Goal: Task Accomplishment & Management: Manage account settings

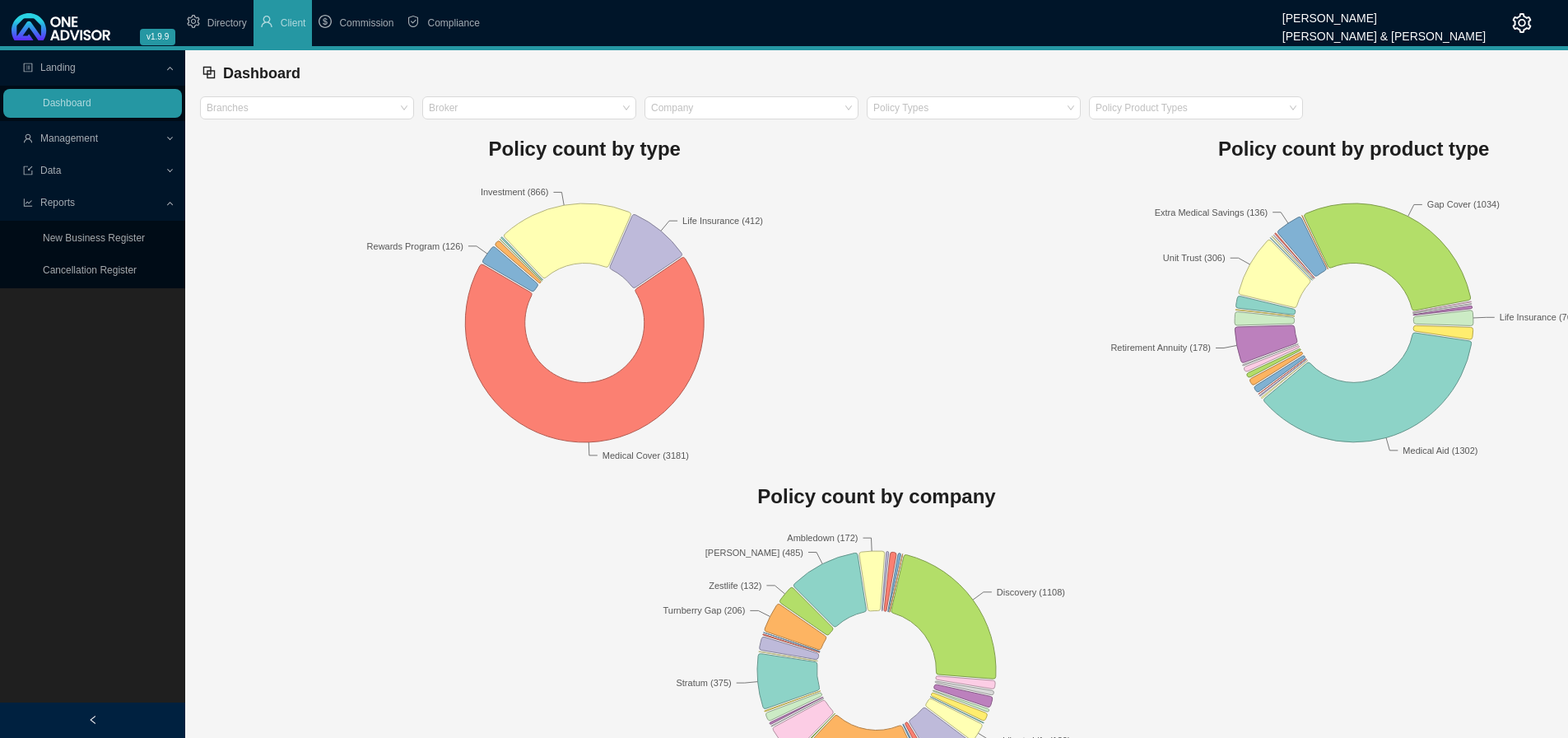
click at [1521, 22] on icon "setting" at bounding box center [1522, 23] width 20 height 20
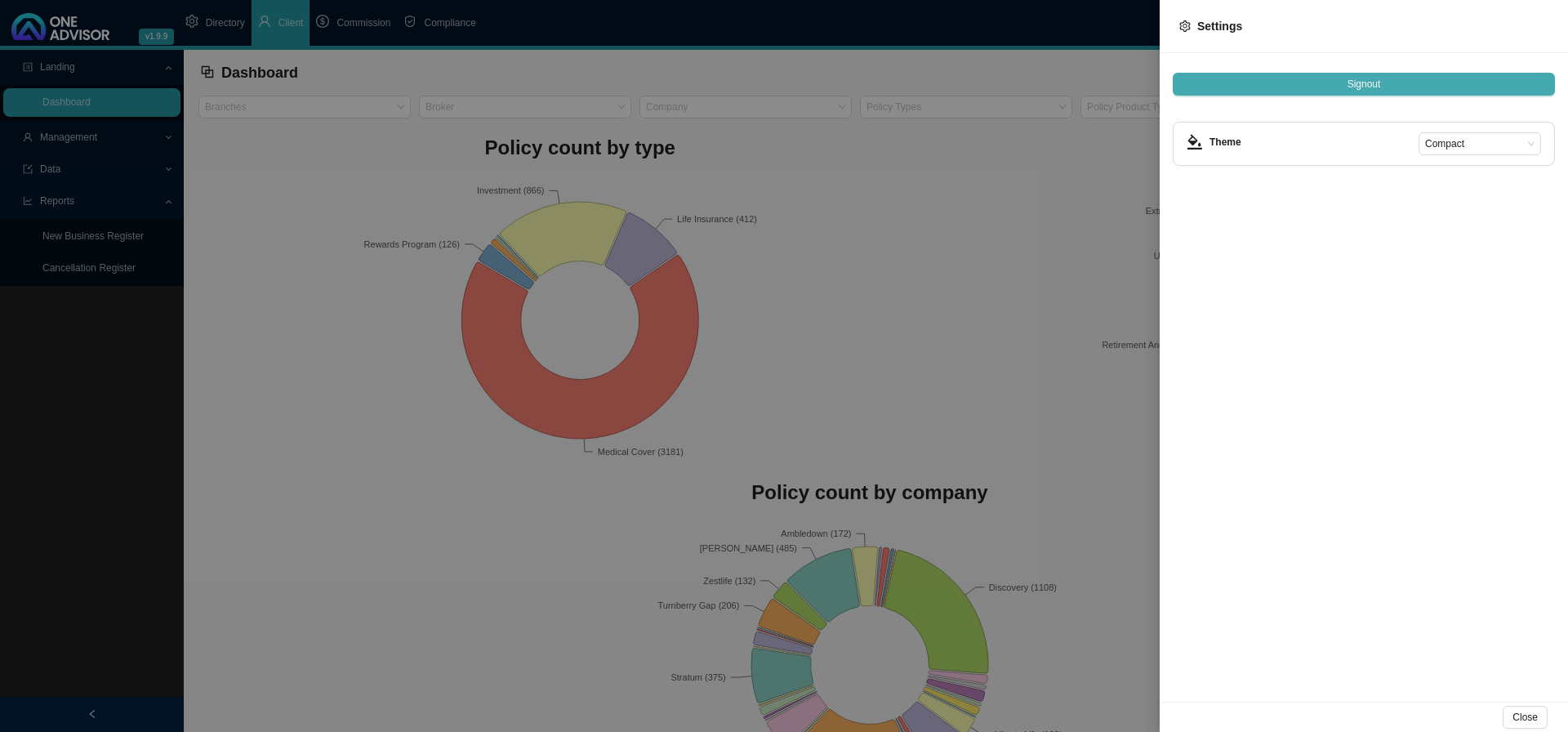
click at [1379, 77] on span "Signout" at bounding box center [1364, 84] width 33 height 17
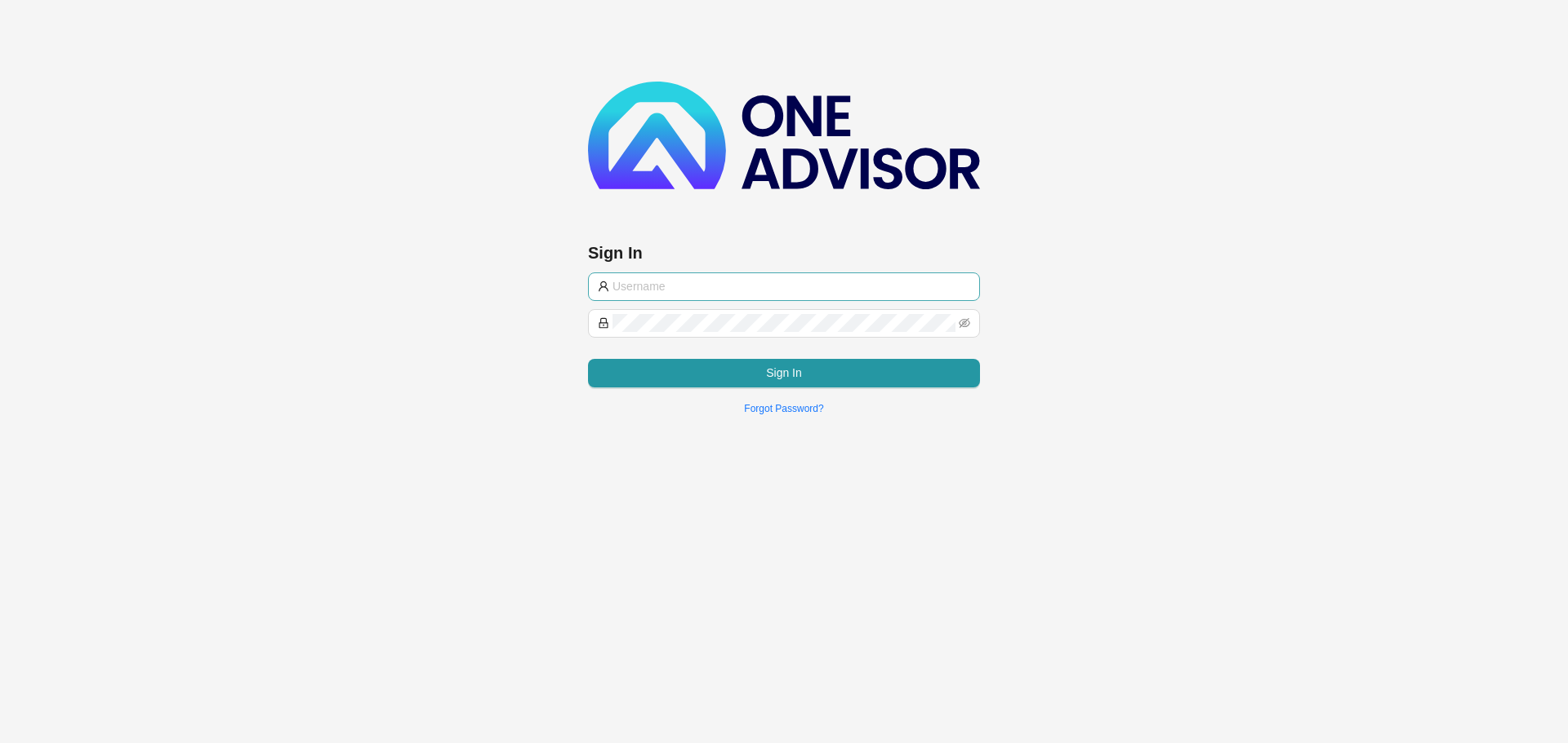
click at [743, 289] on input "text" at bounding box center [791, 286] width 358 height 18
type input "support@hvmws"
click at [750, 370] on button "Sign In" at bounding box center [783, 373] width 392 height 28
